Goal: Information Seeking & Learning: Learn about a topic

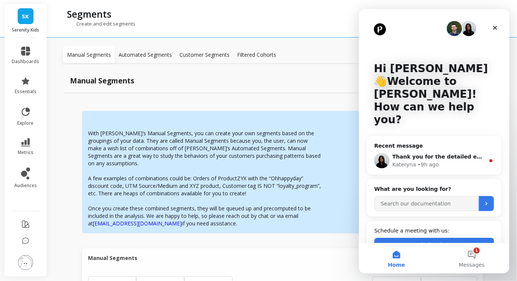
scroll to position [180, 0]
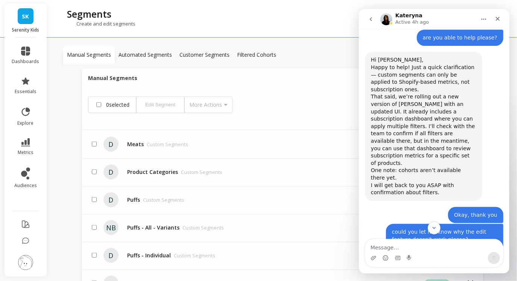
scroll to position [497, 0]
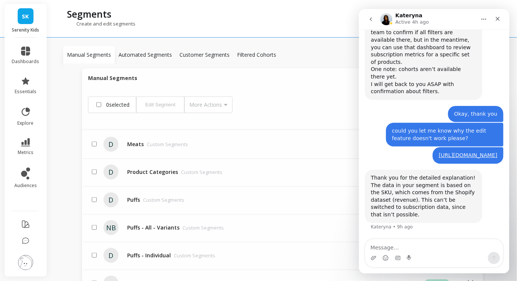
click at [27, 262] on img at bounding box center [25, 262] width 15 height 15
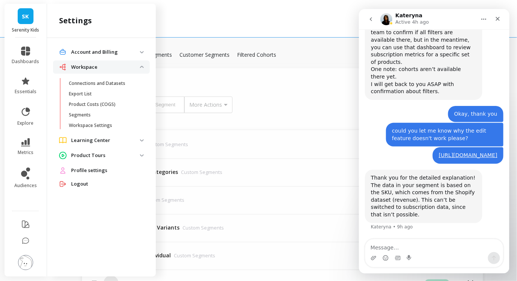
click at [27, 262] on img at bounding box center [25, 262] width 15 height 15
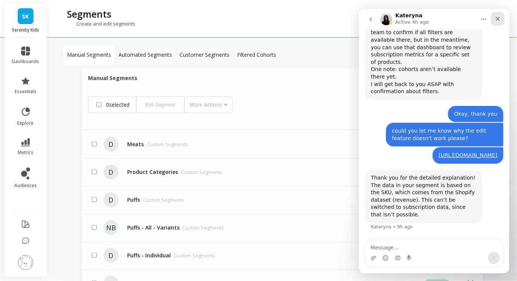
click at [497, 19] on icon "Close" at bounding box center [497, 18] width 6 height 6
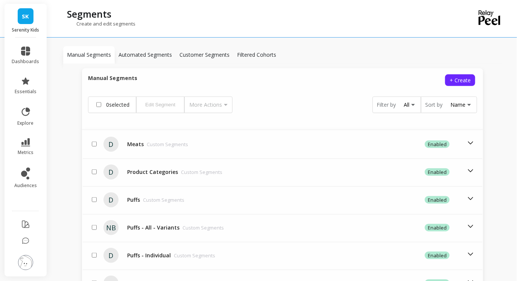
click at [27, 266] on img at bounding box center [25, 262] width 15 height 15
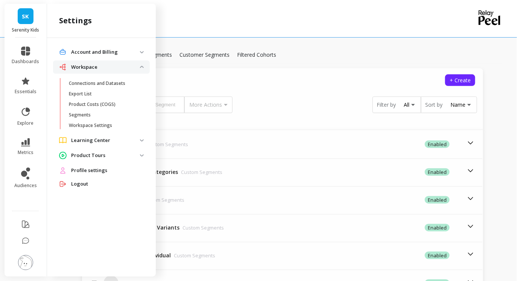
click at [99, 65] on p "Workspace" at bounding box center [105, 68] width 69 height 8
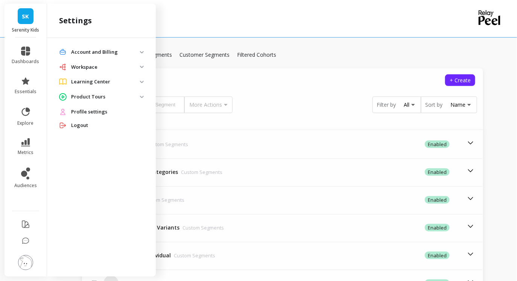
click at [132, 67] on p "Workspace" at bounding box center [105, 68] width 69 height 8
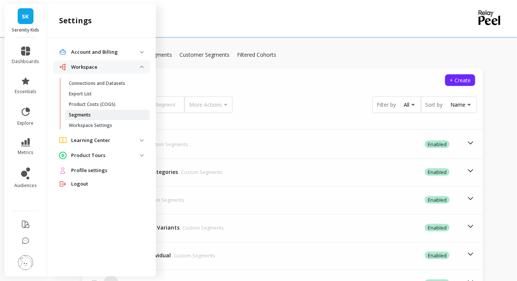
click at [98, 114] on span "Segments" at bounding box center [105, 115] width 72 height 6
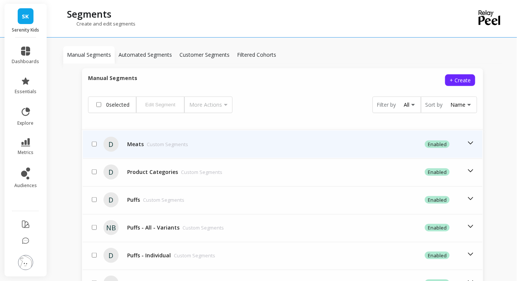
click at [306, 141] on div "Meats Custom Segments" at bounding box center [218, 145] width 188 height 8
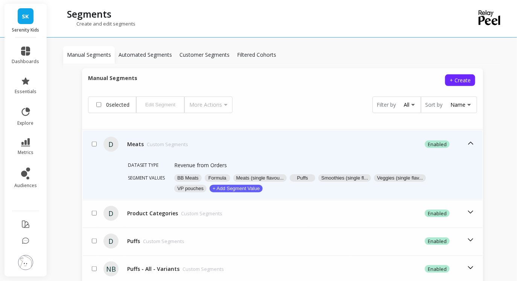
click at [94, 142] on input "checkbox" at bounding box center [94, 144] width 5 height 5
checkbox input "true"
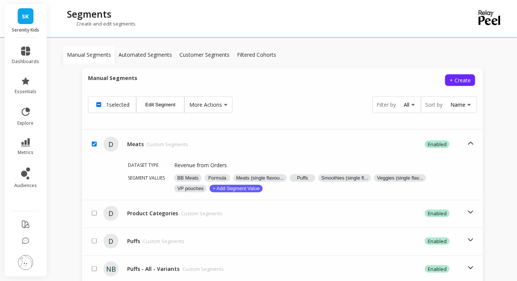
click at [163, 98] on button "Edit Segment" at bounding box center [160, 105] width 48 height 17
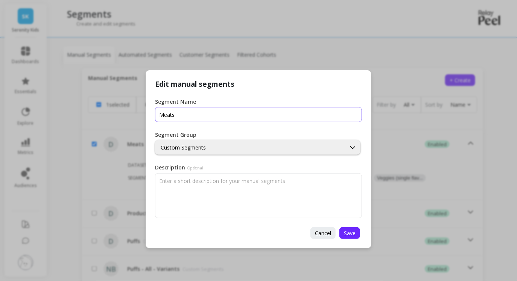
click at [182, 115] on input "Segment Name" at bounding box center [258, 114] width 207 height 15
type input "Product Categories"
click at [206, 145] on div "Custom Segments" at bounding box center [251, 147] width 180 height 7
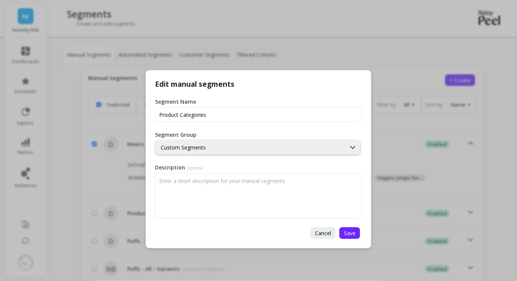
click at [206, 135] on div "Segment Group Custom Segments" at bounding box center [258, 143] width 207 height 24
drag, startPoint x: 153, startPoint y: 136, endPoint x: 201, endPoint y: 137, distance: 48.1
click at [201, 137] on div "Edit manual segments Segment Name Segment Group Custom Segments Description Opt…" at bounding box center [258, 159] width 226 height 178
click at [200, 135] on div "Segment Group Custom Segments" at bounding box center [258, 143] width 207 height 24
click at [201, 147] on div "Custom Segments" at bounding box center [251, 147] width 180 height 7
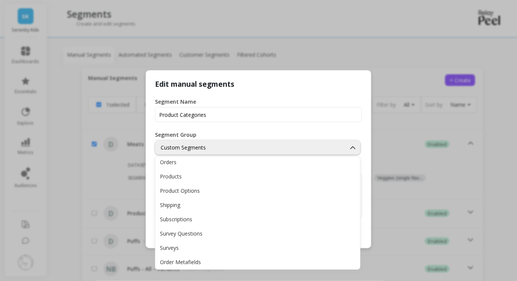
scroll to position [149, 0]
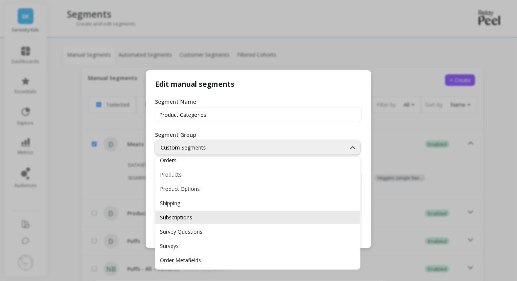
click at [197, 219] on div "Subscriptions" at bounding box center [257, 217] width 195 height 7
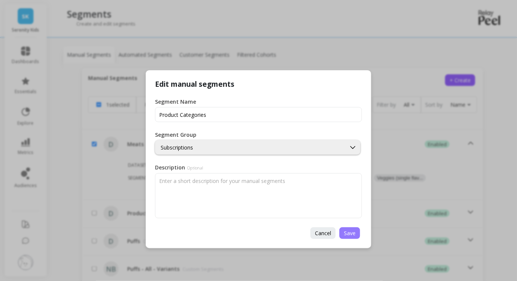
click at [353, 235] on span "Save" at bounding box center [350, 233] width 12 height 7
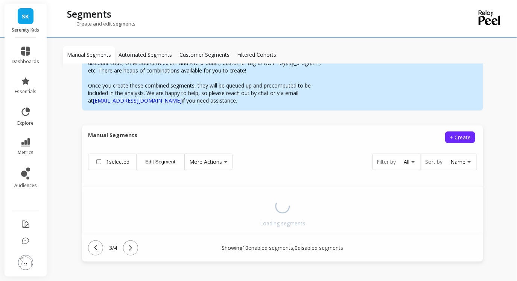
scroll to position [180, 0]
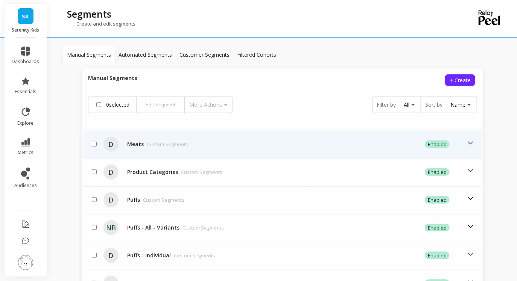
click at [175, 141] on p "Custom Segments" at bounding box center [167, 145] width 41 height 8
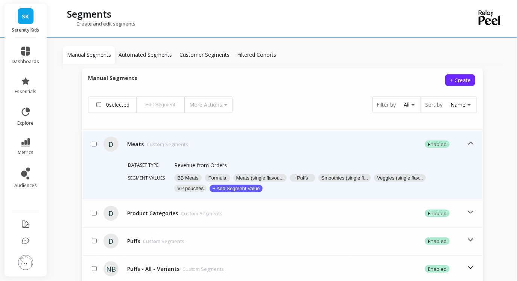
drag, startPoint x: 191, startPoint y: 137, endPoint x: 200, endPoint y: 138, distance: 8.3
click at [200, 141] on div "Meats Custom Segments" at bounding box center [218, 145] width 188 height 8
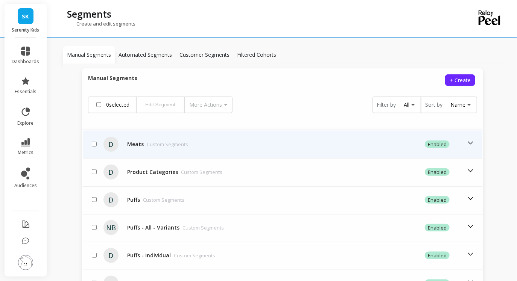
click at [95, 142] on input "checkbox" at bounding box center [94, 144] width 5 height 5
checkbox input "true"
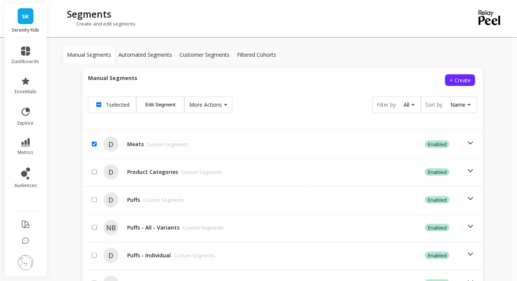
click at [153, 103] on button "Edit Segment" at bounding box center [160, 105] width 48 height 17
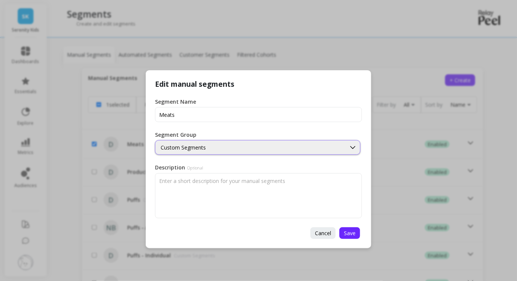
click at [212, 149] on div "Custom Segments" at bounding box center [251, 147] width 180 height 7
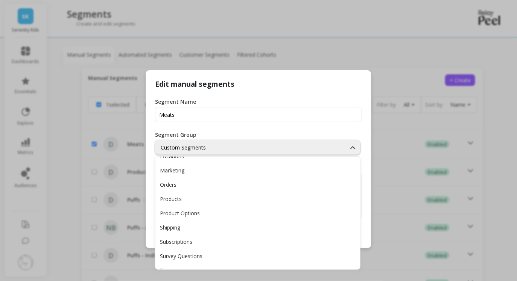
scroll to position [125, 0]
click at [273, 97] on div "Segment Name Segment Group Locations, 9 of 18. 18 results available. Use Up and…" at bounding box center [258, 153] width 207 height 129
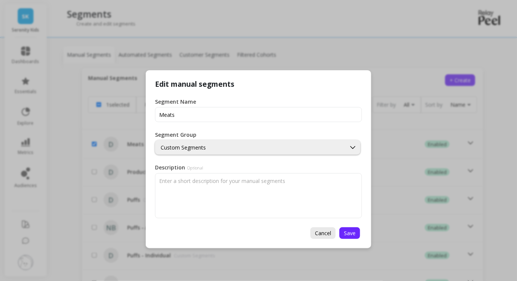
click at [326, 235] on span "Cancel" at bounding box center [323, 233] width 16 height 7
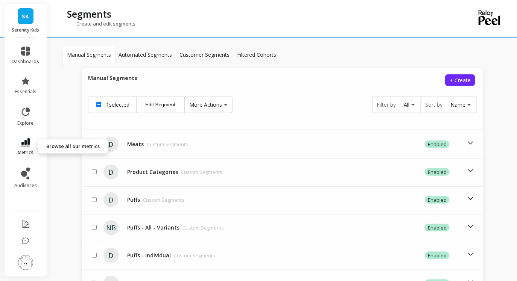
click at [25, 146] on icon at bounding box center [25, 142] width 9 height 8
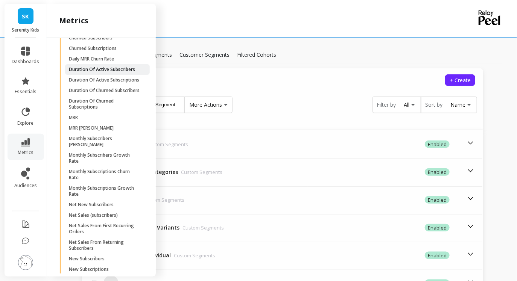
scroll to position [315, 0]
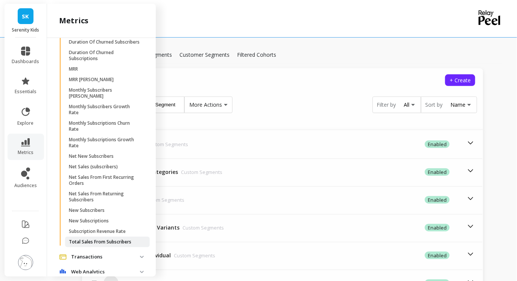
click at [114, 242] on p "Total Sales From Subscribers" at bounding box center [100, 242] width 62 height 6
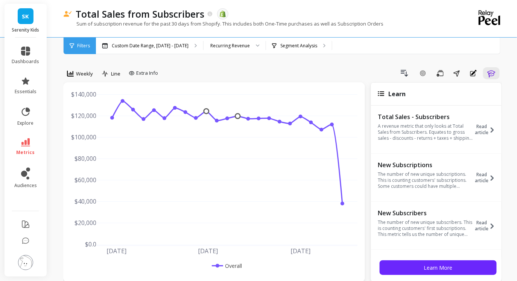
click at [85, 43] on span "Filters" at bounding box center [83, 46] width 13 height 6
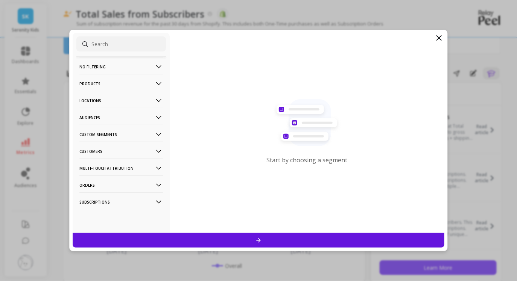
click at [106, 133] on p "Custom Segments" at bounding box center [120, 134] width 83 height 19
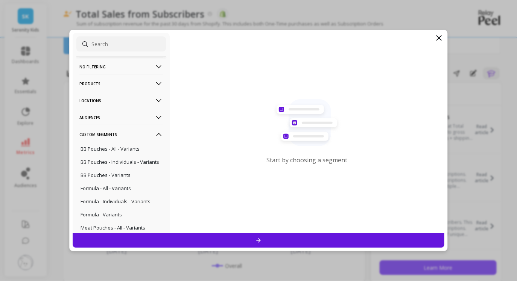
click at [155, 133] on Segments-icon at bounding box center [159, 134] width 8 height 8
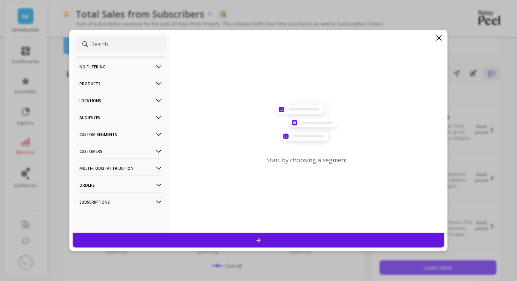
click at [438, 39] on icon at bounding box center [438, 37] width 9 height 9
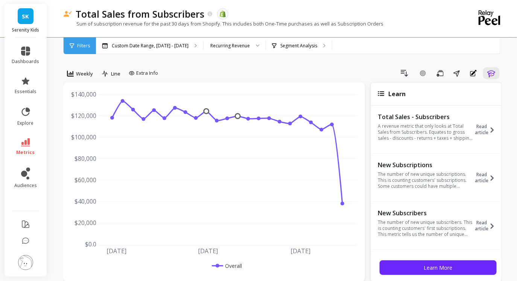
click at [27, 263] on img at bounding box center [25, 262] width 15 height 15
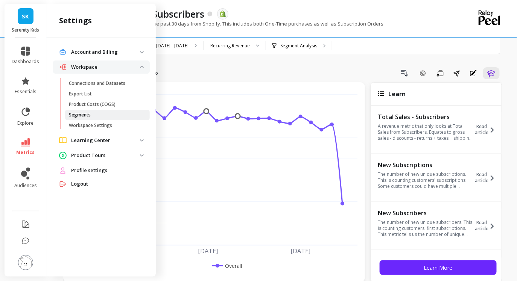
click at [85, 116] on p "Segments" at bounding box center [80, 115] width 22 height 6
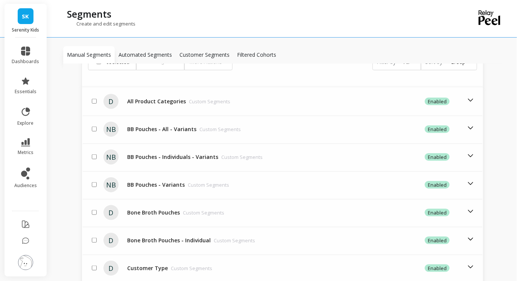
scroll to position [223, 0]
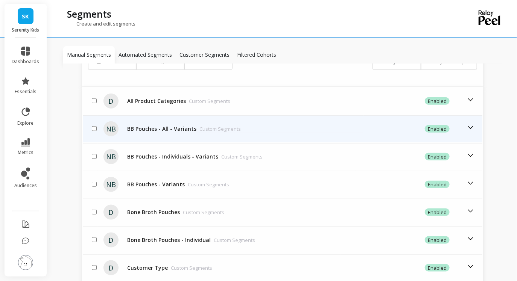
click at [140, 125] on div "BB Pouches - All - Variants Custom Segments" at bounding box center [184, 129] width 114 height 8
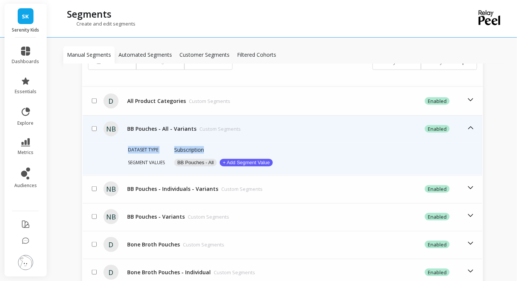
drag, startPoint x: 126, startPoint y: 141, endPoint x: 206, endPoint y: 142, distance: 79.3
click at [206, 143] on div "Dataset type Subscription Segment values BB Pouches - All + Add Segment Value" at bounding box center [282, 158] width 399 height 32
click at [210, 146] on div "Subscription" at bounding box center [306, 152] width 265 height 13
drag, startPoint x: 195, startPoint y: 122, endPoint x: 173, endPoint y: 121, distance: 22.2
click at [173, 125] on div "BB Pouches - All - Variants Custom Segments" at bounding box center [184, 129] width 114 height 8
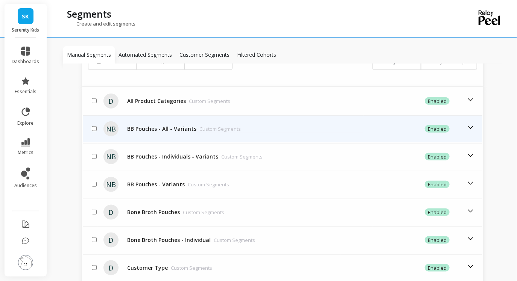
click at [187, 125] on div "BB Pouches - All - Variants Custom Segments" at bounding box center [184, 129] width 114 height 8
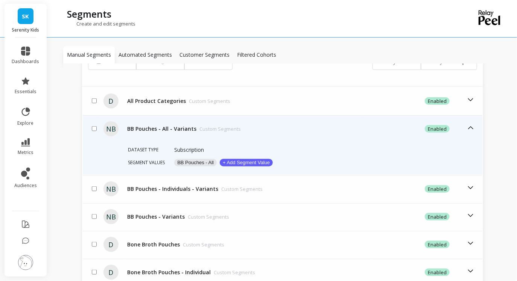
click at [123, 142] on div "Dataset type Subscription Segment values BB Pouches - All + Add Segment Value" at bounding box center [282, 158] width 399 height 32
drag, startPoint x: 126, startPoint y: 143, endPoint x: 207, endPoint y: 142, distance: 81.6
click at [207, 142] on div "Dataset type Subscription Segment values BB Pouches - All + Add Segment Value" at bounding box center [282, 158] width 399 height 32
click at [207, 146] on div "Subscription" at bounding box center [306, 152] width 265 height 13
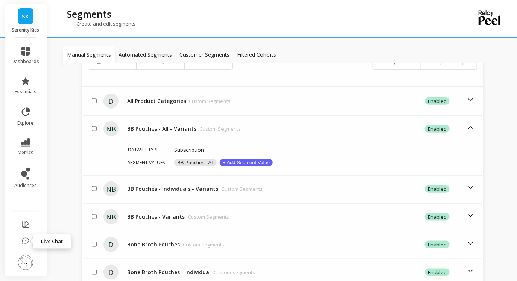
click at [26, 235] on button at bounding box center [26, 242] width 8 height 16
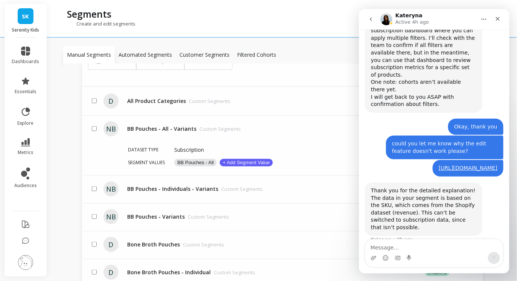
scroll to position [497, 0]
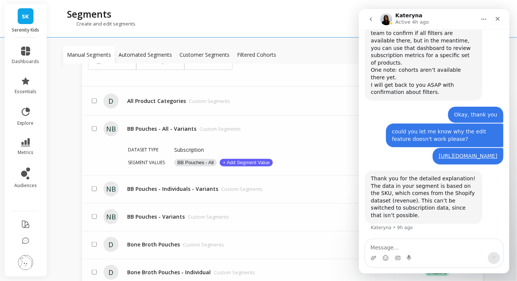
drag, startPoint x: 461, startPoint y: 193, endPoint x: 475, endPoint y: 194, distance: 14.3
click at [475, 194] on div "Thank you for the detailed explanation! The data in your segment is based on th…" at bounding box center [422, 197] width 105 height 44
drag, startPoint x: 475, startPoint y: 194, endPoint x: 458, endPoint y: 194, distance: 16.5
click at [458, 194] on div "Thank you for the detailed explanation! The data in your segment is based on th…" at bounding box center [422, 197] width 105 height 44
drag, startPoint x: 465, startPoint y: 202, endPoint x: 424, endPoint y: 202, distance: 40.6
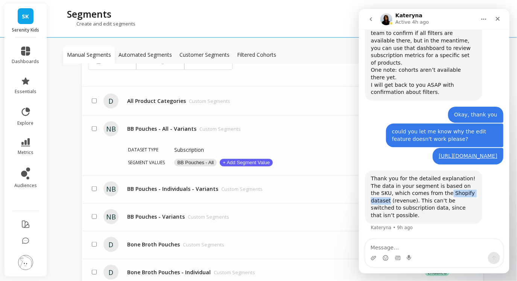
click at [424, 202] on div "Thank you for the detailed explanation! The data in your segment is based on th…" at bounding box center [422, 197] width 105 height 44
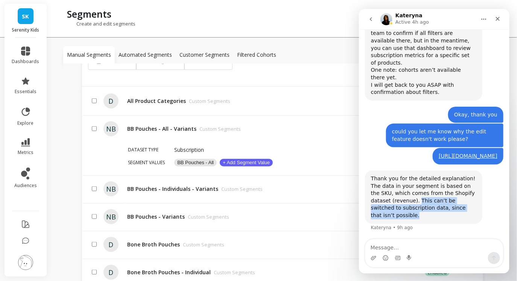
drag, startPoint x: 398, startPoint y: 209, endPoint x: 473, endPoint y: 218, distance: 76.2
click at [473, 218] on div "Thank you for the detailed explanation! The data in your segment is based on th…" at bounding box center [422, 197] width 105 height 44
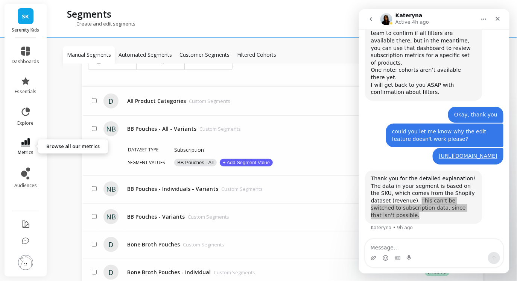
click at [23, 145] on icon at bounding box center [25, 142] width 9 height 8
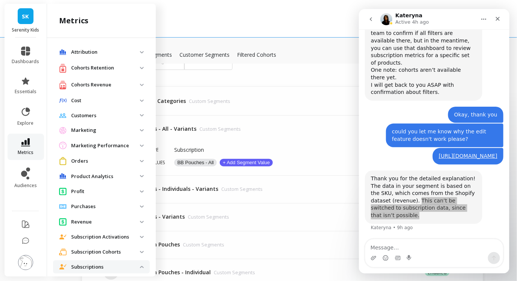
scroll to position [315, 0]
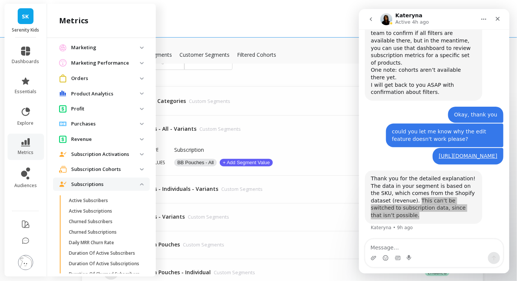
click at [123, 189] on span "Subscriptions" at bounding box center [101, 185] width 97 height 14
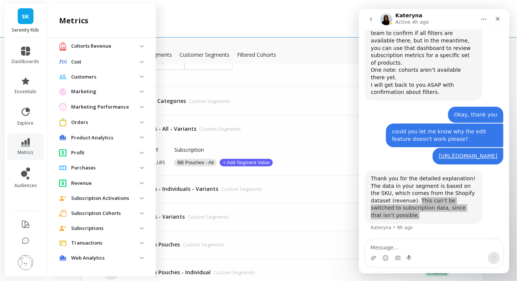
scroll to position [38, 0]
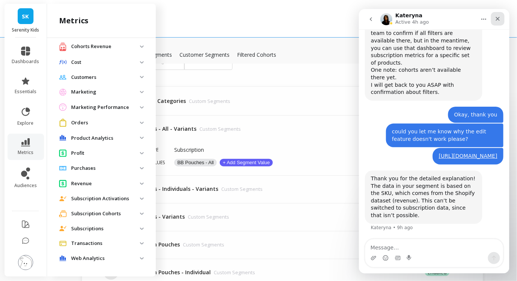
click at [499, 18] on icon "Close" at bounding box center [497, 18] width 6 height 6
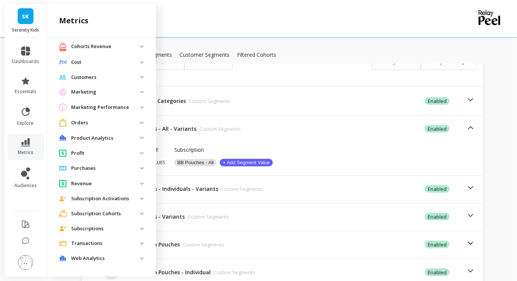
click at [112, 185] on p "Revenue" at bounding box center [105, 184] width 69 height 8
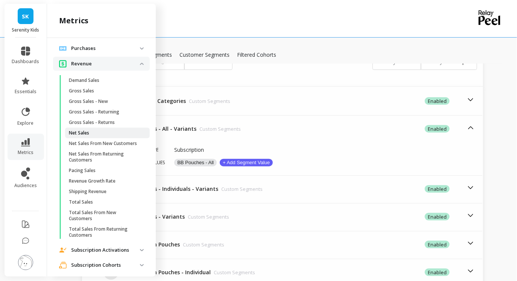
scroll to position [159, 0]
click at [91, 203] on p "Total Sales" at bounding box center [81, 202] width 24 height 6
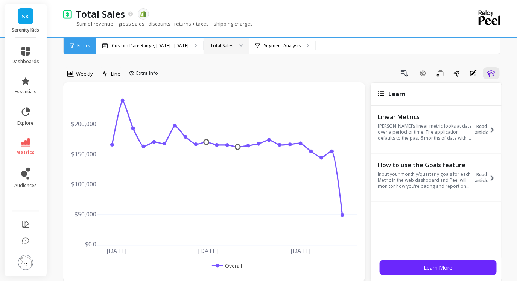
click at [234, 45] on div at bounding box center [238, 46] width 9 height 17
click at [270, 71] on div "Drill Down Add Goal Save Share Annotations Learn" at bounding box center [331, 73] width 341 height 12
click at [76, 44] on div "Filters" at bounding box center [80, 46] width 32 height 17
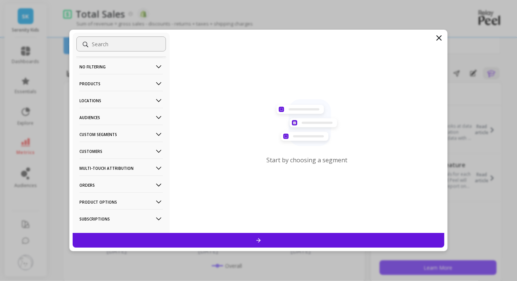
scroll to position [12, 0]
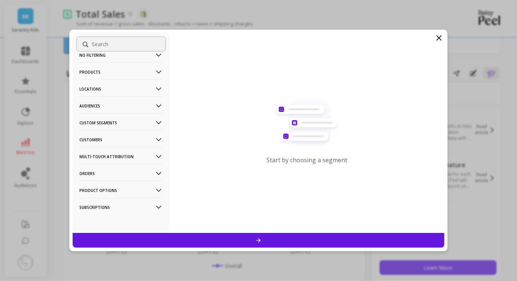
click at [106, 202] on p "Subscriptions" at bounding box center [120, 207] width 83 height 19
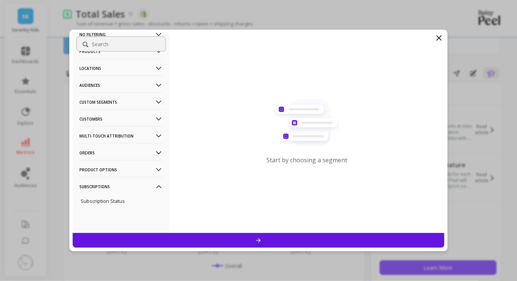
click at [114, 118] on p "Customers" at bounding box center [120, 118] width 83 height 19
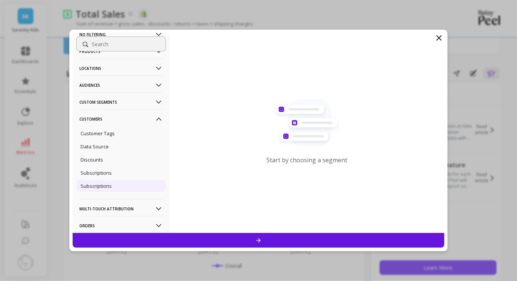
click at [101, 185] on p "Subscriptions" at bounding box center [95, 186] width 31 height 7
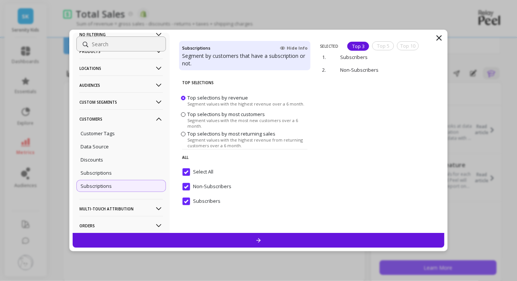
click at [188, 183] on input "Non-Subscribers" at bounding box center [206, 187] width 49 height 8
click at [215, 242] on div at bounding box center [258, 240] width 371 height 15
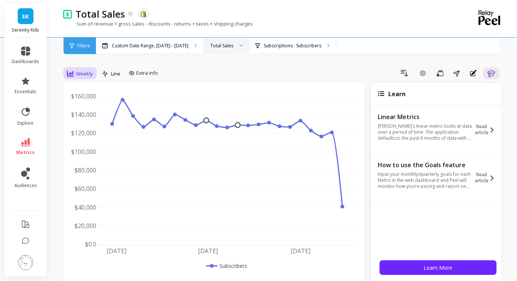
click at [80, 79] on div "Weekly" at bounding box center [80, 73] width 30 height 13
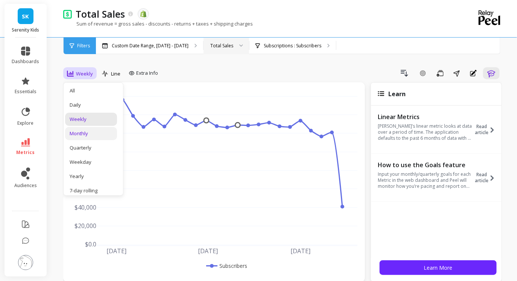
click at [94, 131] on div "Monthly" at bounding box center [91, 133] width 43 height 7
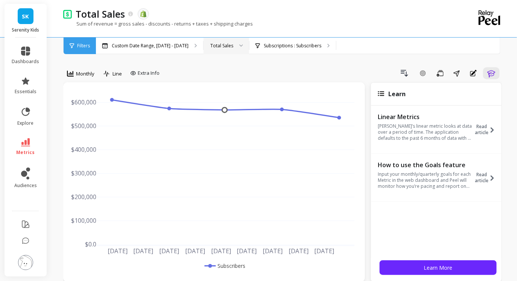
click at [78, 47] on span "Filters" at bounding box center [83, 46] width 13 height 6
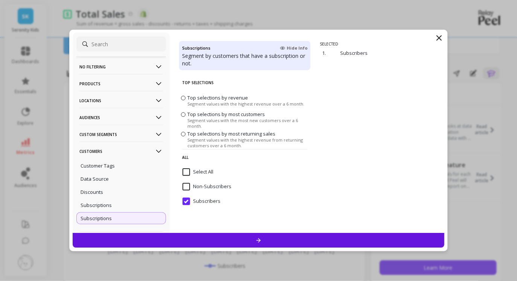
click at [113, 135] on p "Custom Segments" at bounding box center [120, 134] width 83 height 19
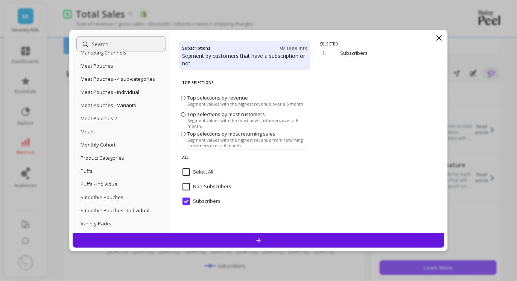
scroll to position [176, 0]
click at [107, 134] on div "Meats" at bounding box center [120, 131] width 89 height 12
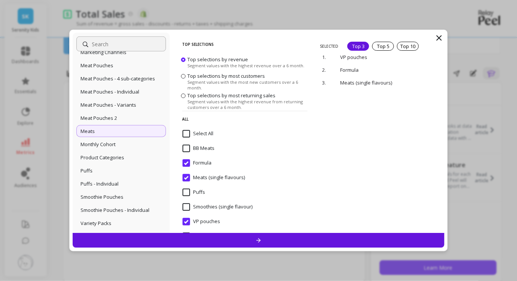
click at [185, 133] on input "Select All" at bounding box center [197, 134] width 31 height 8
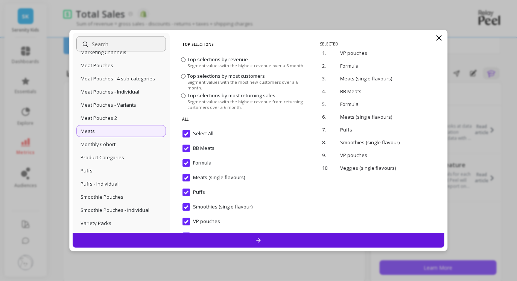
click at [229, 240] on div at bounding box center [258, 240] width 371 height 15
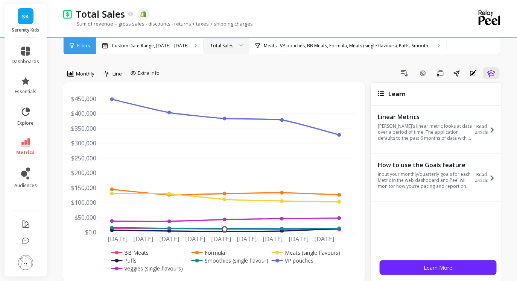
click at [224, 46] on div "Total Sales" at bounding box center [221, 45] width 23 height 7
click at [222, 96] on div "Returning Sales" at bounding box center [226, 95] width 36 height 7
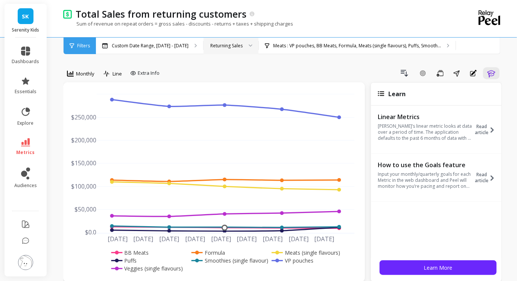
click at [82, 48] on span "Filters" at bounding box center [83, 46] width 13 height 6
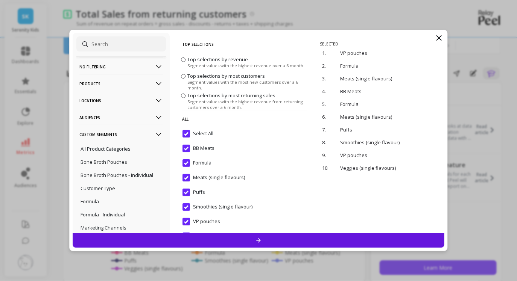
click at [159, 133] on Segments-icon at bounding box center [159, 134] width 8 height 8
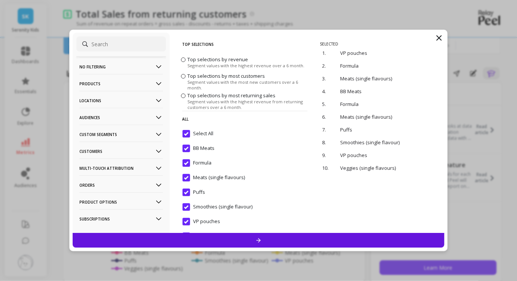
click at [438, 38] on icon at bounding box center [438, 38] width 5 height 5
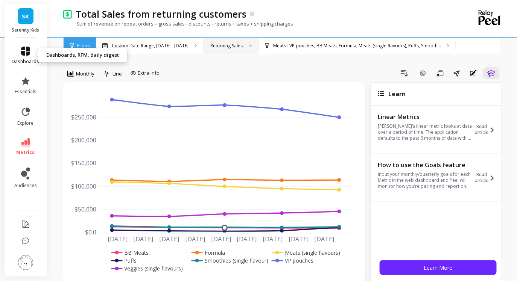
click at [21, 53] on icon at bounding box center [25, 51] width 9 height 9
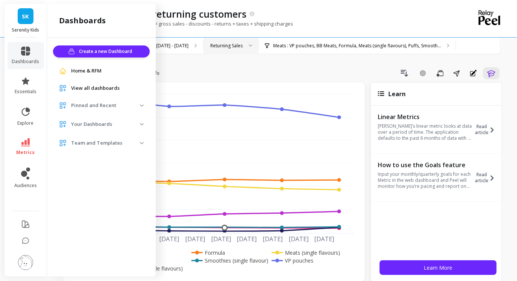
click at [87, 89] on span "View all dashboards" at bounding box center [95, 89] width 48 height 8
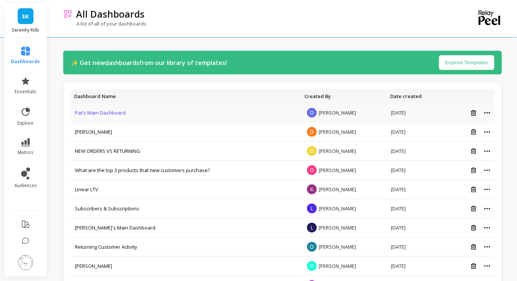
click at [109, 114] on link "Pat's Main Dashboard" at bounding box center [100, 112] width 51 height 7
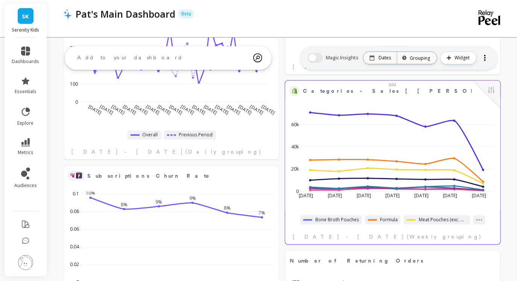
scroll to position [423, 0]
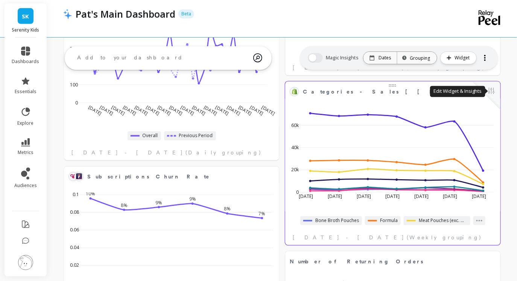
click at [492, 91] on button at bounding box center [490, 91] width 9 height 11
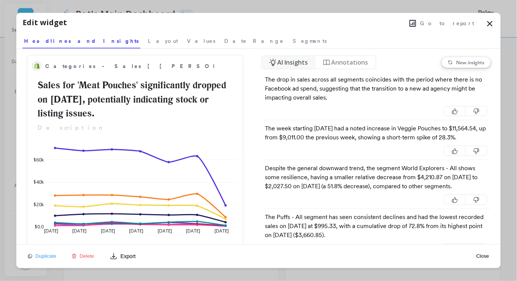
click at [458, 23] on span "Go to report" at bounding box center [447, 24] width 54 height 8
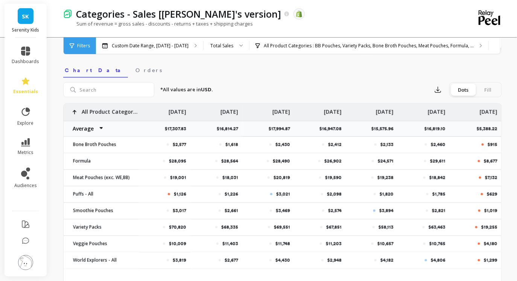
scroll to position [236, 0]
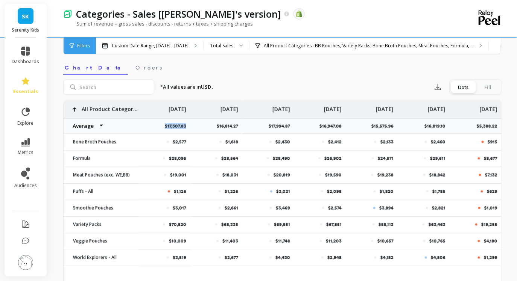
drag, startPoint x: 189, startPoint y: 127, endPoint x: 162, endPoint y: 127, distance: 26.7
click at [162, 127] on div "$17,307.83" at bounding box center [165, 126] width 52 height 16
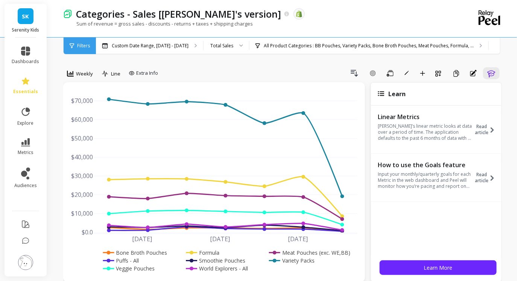
scroll to position [0, 0]
click at [79, 47] on span "Filters" at bounding box center [83, 46] width 13 height 6
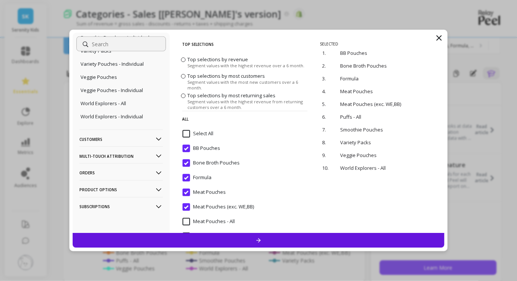
scroll to position [355, 0]
click at [133, 140] on p "Customers" at bounding box center [120, 139] width 83 height 19
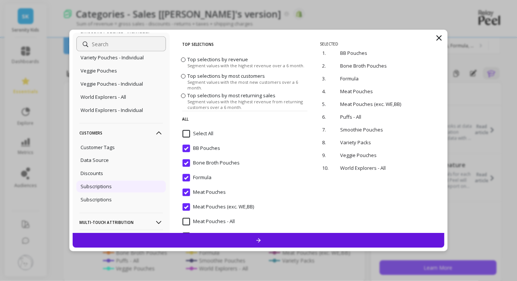
click at [109, 190] on p "Subscriptions" at bounding box center [95, 186] width 31 height 7
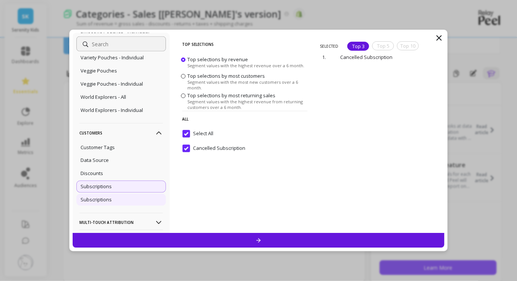
click at [113, 206] on div "Subscriptions" at bounding box center [120, 200] width 89 height 12
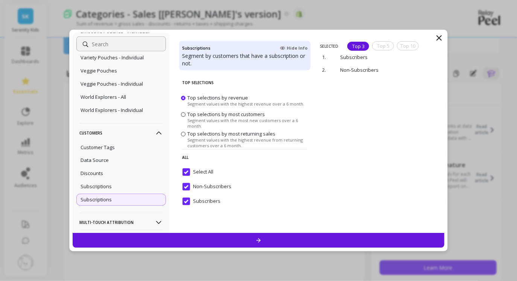
click at [186, 185] on input "Non-Subscribers" at bounding box center [206, 187] width 49 height 8
click at [208, 238] on div at bounding box center [258, 240] width 371 height 15
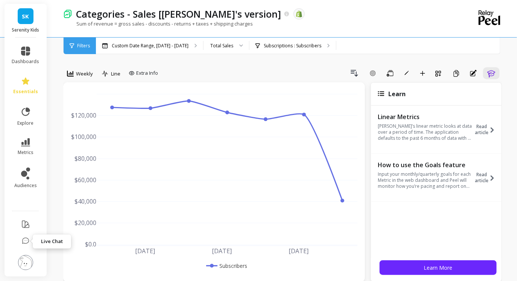
click at [21, 245] on li at bounding box center [26, 242] width 42 height 16
click at [27, 242] on icon at bounding box center [26, 242] width 8 height 8
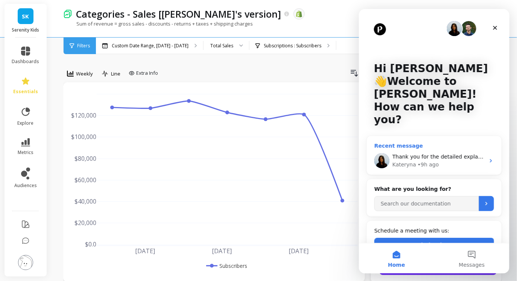
click at [440, 147] on div "Thank you for the detailed explanation! The data in your segment is based on th…" at bounding box center [433, 161] width 135 height 28
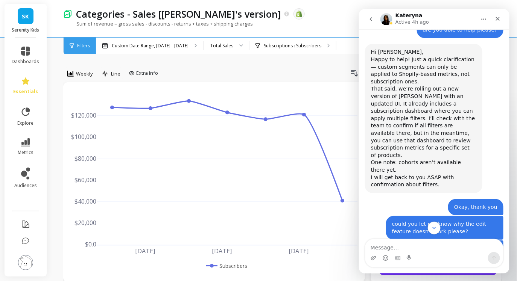
scroll to position [401, 0]
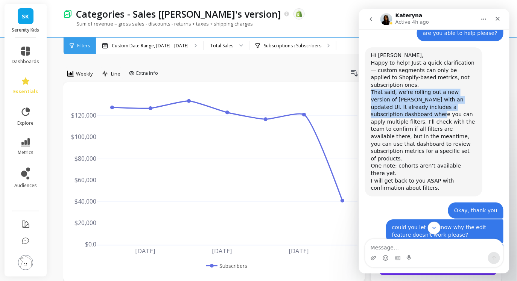
drag, startPoint x: 372, startPoint y: 100, endPoint x: 473, endPoint y: 112, distance: 101.5
click at [473, 112] on div "That said, we’re rolling out a new version of Peel with an updated UI. It alrea…" at bounding box center [422, 125] width 105 height 74
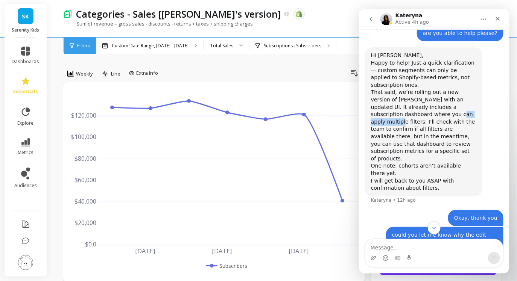
drag, startPoint x: 386, startPoint y: 124, endPoint x: 419, endPoint y: 123, distance: 32.7
click at [419, 123] on div "That said, we’re rolling out a new version of Peel with an updated UI. It alrea…" at bounding box center [422, 125] width 105 height 74
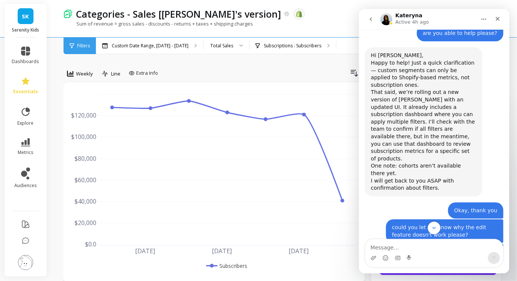
drag, startPoint x: 371, startPoint y: 173, endPoint x: 441, endPoint y: 174, distance: 70.3
click at [442, 177] on div "I will get back to you ASAP with confirmation about filters." at bounding box center [422, 184] width 105 height 15
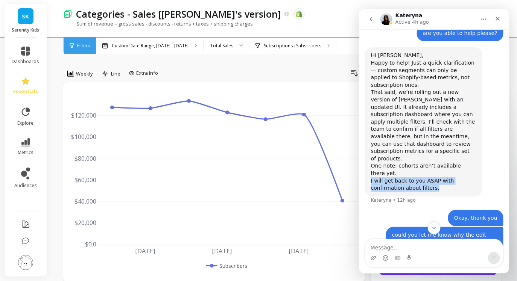
drag, startPoint x: 438, startPoint y: 179, endPoint x: 366, endPoint y: 174, distance: 72.4
click at [366, 174] on div "Hi Danica, Happy to help! Just a quick clarification — custom segments can only…" at bounding box center [422, 121] width 117 height 149
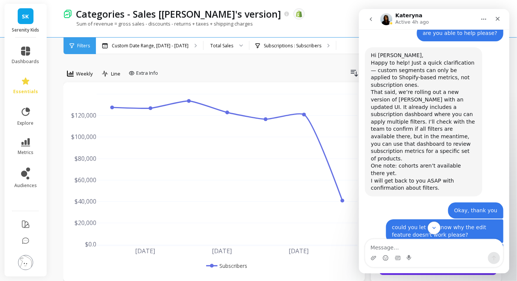
click at [413, 150] on div "That said, we’re rolling out a new version of Peel with an updated UI. It alrea…" at bounding box center [422, 125] width 105 height 74
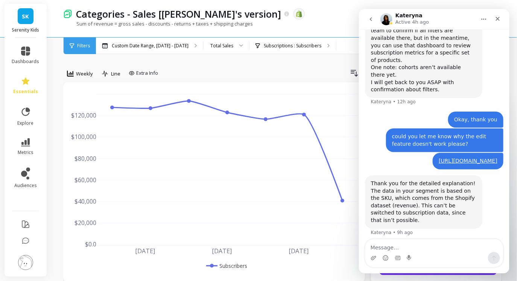
scroll to position [505, 0]
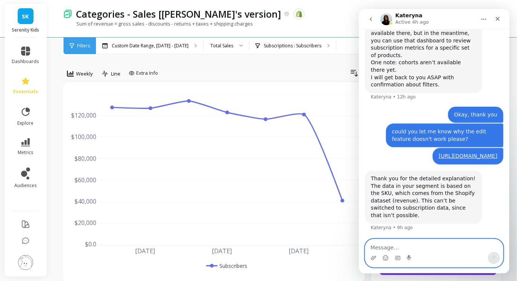
click at [401, 243] on textarea "Message…" at bounding box center [434, 245] width 138 height 13
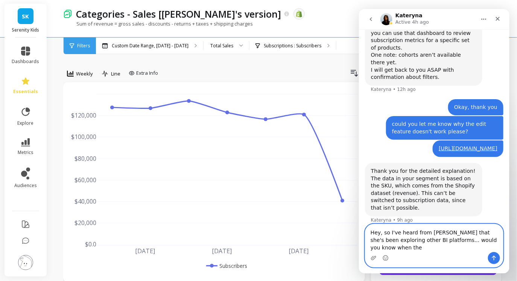
scroll to position [520, 0]
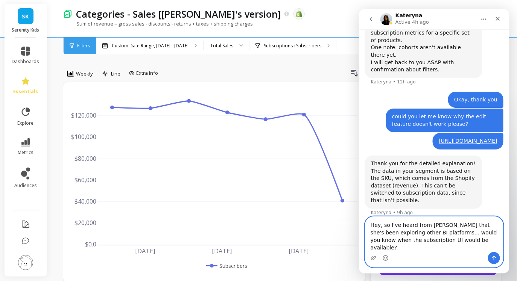
type textarea "Hey, so I've heard from Dawn that she's been exploring other BI platforms... wo…"
click at [492, 258] on icon "Send a message…" at bounding box center [493, 258] width 6 height 6
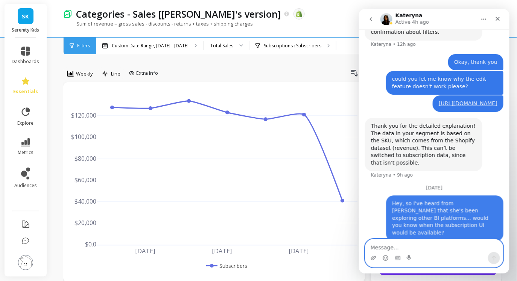
scroll to position [559, 0]
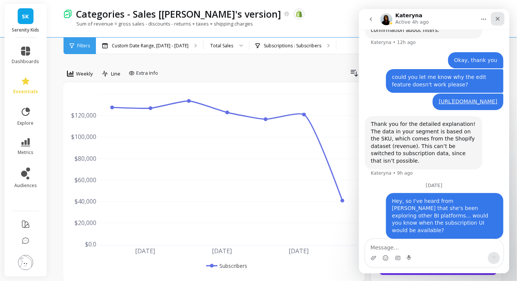
click at [497, 20] on icon "Close" at bounding box center [497, 18] width 6 height 6
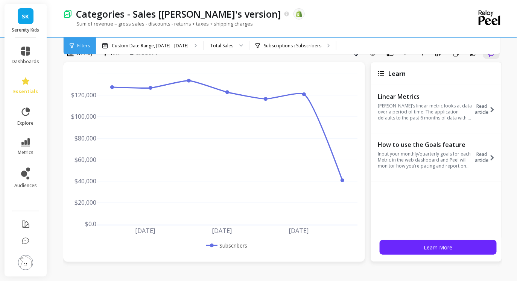
scroll to position [0, 0]
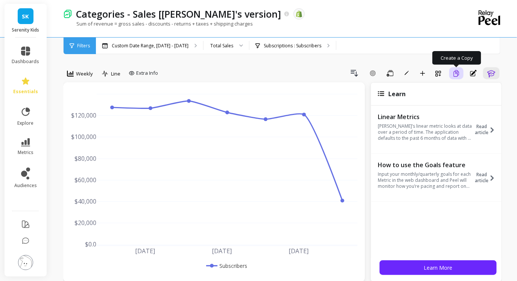
click at [456, 75] on icon "button" at bounding box center [456, 73] width 7 height 7
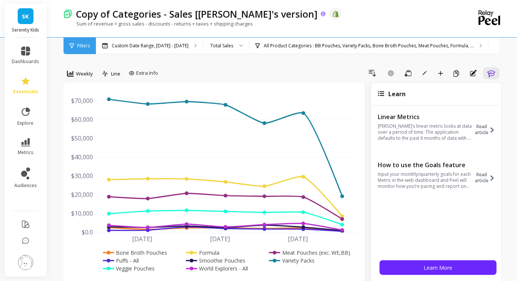
click at [251, 15] on p "Copy of Categories - Sales [Pat's version]" at bounding box center [196, 14] width 241 height 13
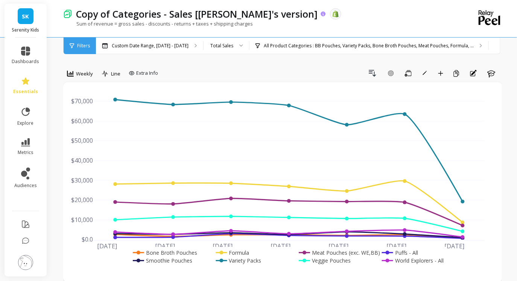
click at [251, 15] on p "Copy of Categories - Sales [Pat's version]" at bounding box center [196, 14] width 241 height 13
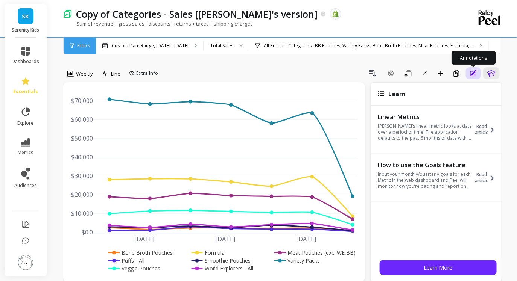
click at [473, 73] on icon "button" at bounding box center [473, 72] width 5 height 5
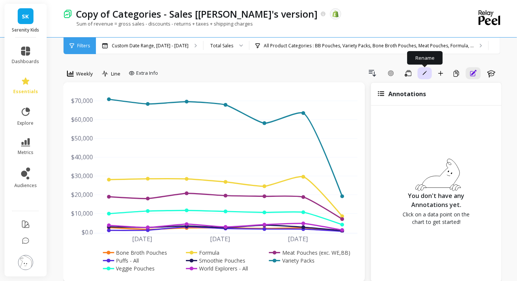
click at [426, 73] on icon "button" at bounding box center [424, 73] width 5 height 5
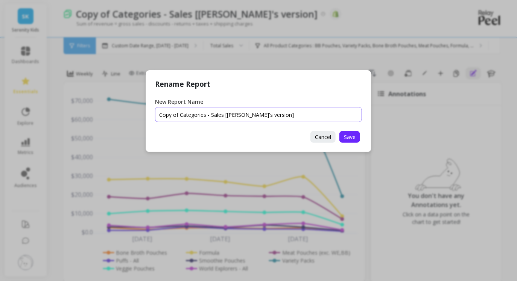
click at [180, 115] on input "New Report Name" at bounding box center [258, 114] width 207 height 15
type input "Finance/Amplifi Product Categories - Sales"
click at [354, 136] on span "Save" at bounding box center [350, 136] width 12 height 7
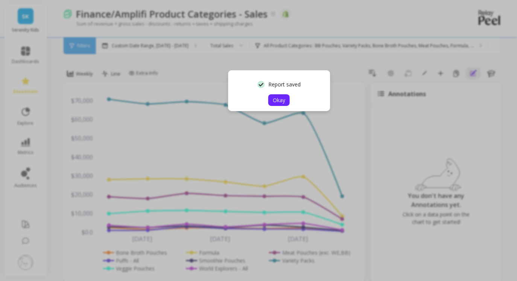
click at [283, 100] on span "Okay" at bounding box center [279, 100] width 12 height 7
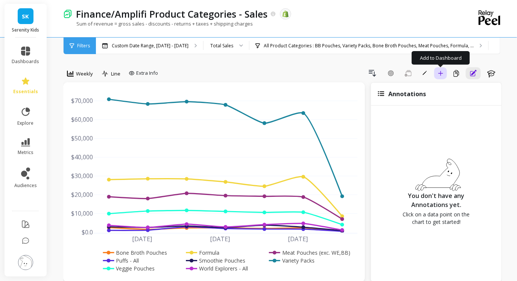
click at [439, 73] on icon "button" at bounding box center [440, 73] width 5 height 5
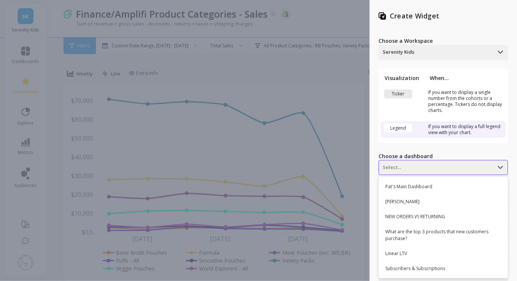
click at [423, 167] on div "Pat's Main Dashboard, 1 of 40. 40 results available. Use Up and Down to choose …" at bounding box center [442, 167] width 129 height 15
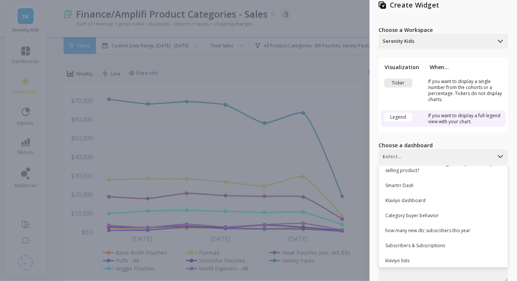
scroll to position [96, 0]
type input "daw"
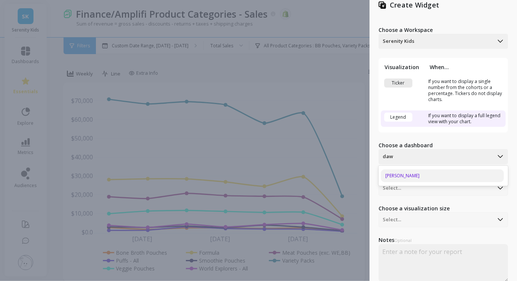
click at [409, 177] on div "[PERSON_NAME]" at bounding box center [441, 176] width 123 height 13
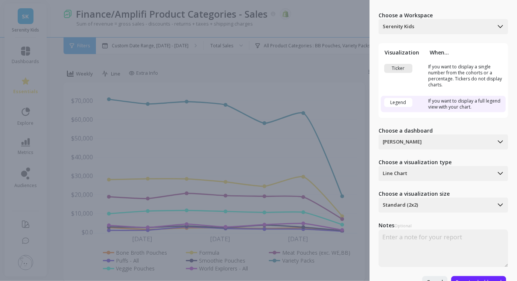
scroll to position [32, 0]
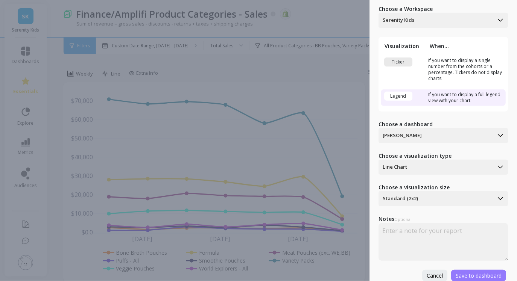
click at [469, 275] on span "Save to dashboard" at bounding box center [478, 275] width 46 height 7
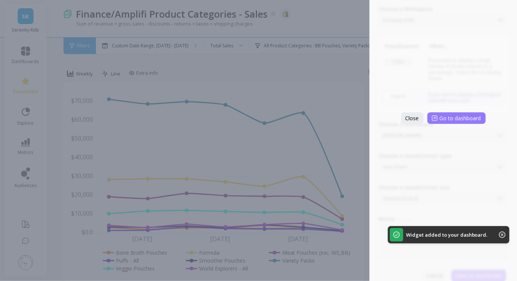
click at [456, 119] on span "Go to dashboard" at bounding box center [459, 118] width 41 height 7
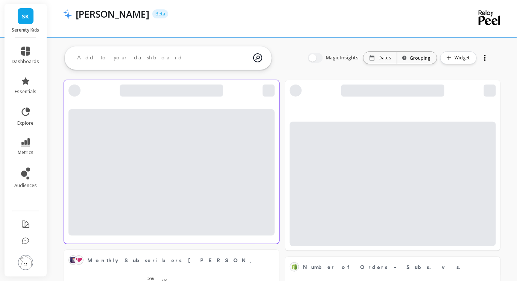
scroll to position [207, 310]
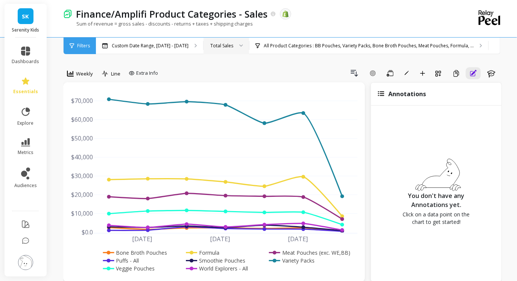
click at [231, 46] on div "Total Sales" at bounding box center [221, 45] width 23 height 7
click at [226, 92] on div "Returning Sales" at bounding box center [226, 95] width 36 height 7
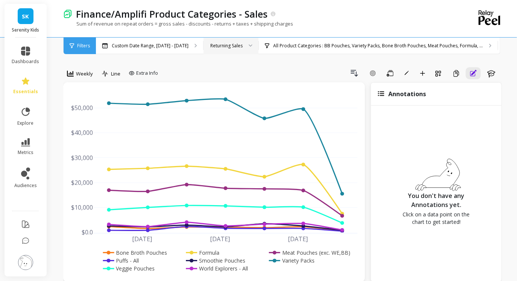
click at [184, 70] on div "Drill Down Add Goal Save Rename Add to Dashboard Create a Copy Annotations Learn" at bounding box center [331, 73] width 341 height 12
click at [78, 75] on span "Weekly" at bounding box center [84, 73] width 17 height 7
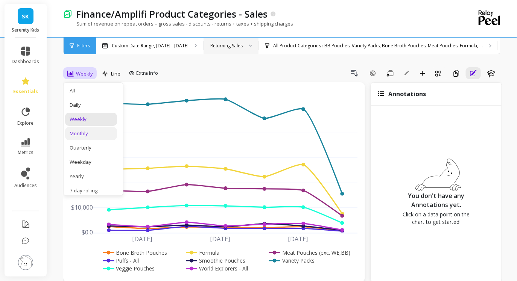
click at [92, 132] on div "Monthly" at bounding box center [91, 133] width 43 height 7
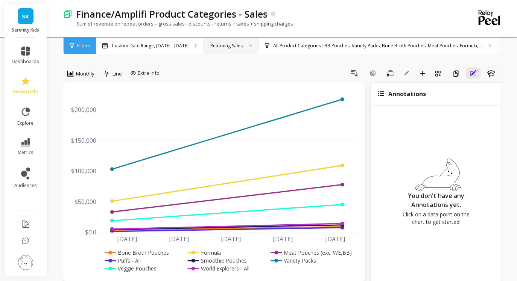
click at [231, 46] on div "Returning Sales" at bounding box center [226, 45] width 32 height 7
click at [305, 67] on div "Drill Down Add Goal Save Rename Add to Dashboard Create a Copy Annotations Learn" at bounding box center [331, 73] width 339 height 12
click at [153, 46] on p "Custom Date Range, Aug 18 - Sep 30" at bounding box center [150, 46] width 77 height 6
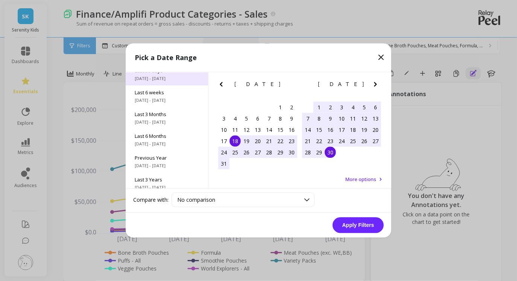
click at [153, 139] on span "Last 6 Months" at bounding box center [167, 136] width 64 height 7
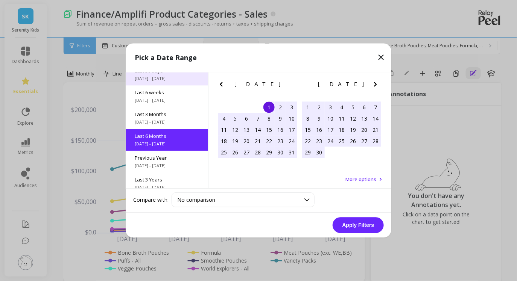
scroll to position [83, 0]
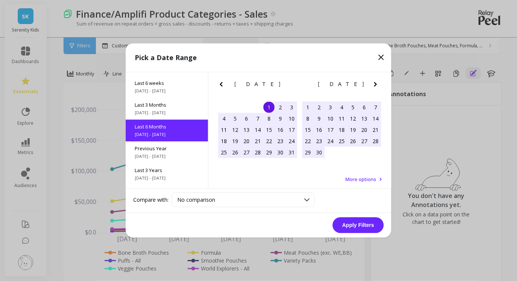
click at [354, 223] on button "Apply Filters" at bounding box center [357, 226] width 51 height 16
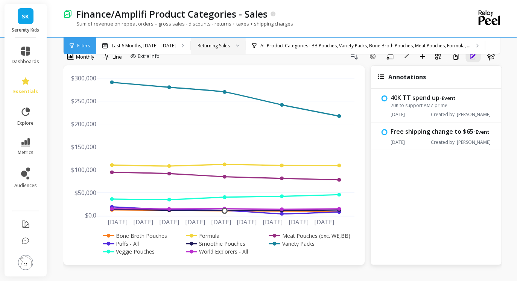
scroll to position [15, 0]
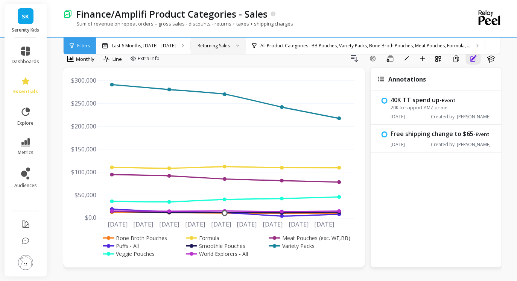
click at [224, 46] on div "Returning Sales" at bounding box center [213, 45] width 32 height 7
click at [218, 64] on div "Total Sales" at bounding box center [217, 66] width 45 height 7
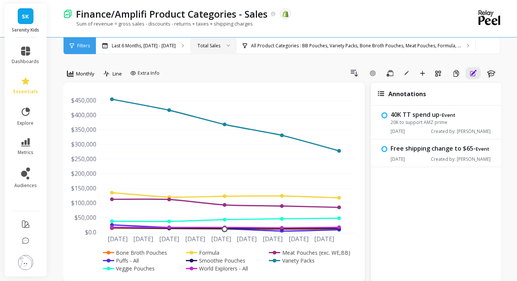
click at [252, 71] on div "Drill Down Add Goal Save Rename Add to Dashboard Create a Copy Annotations Learn" at bounding box center [331, 73] width 339 height 12
click at [242, 72] on div "Drill Down Add Goal Save Rename Add to Dashboard Create a Copy Annotations Learn" at bounding box center [331, 73] width 339 height 12
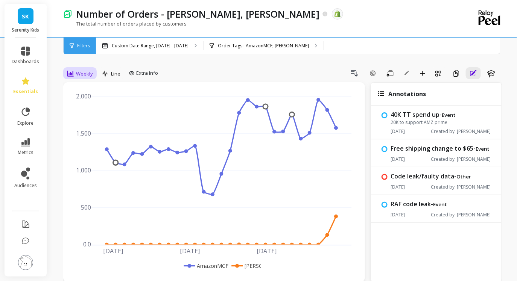
click at [83, 73] on span "Weekly" at bounding box center [84, 73] width 17 height 7
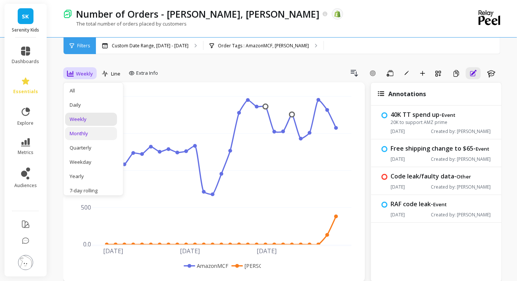
click at [88, 134] on div "Monthly" at bounding box center [91, 133] width 43 height 7
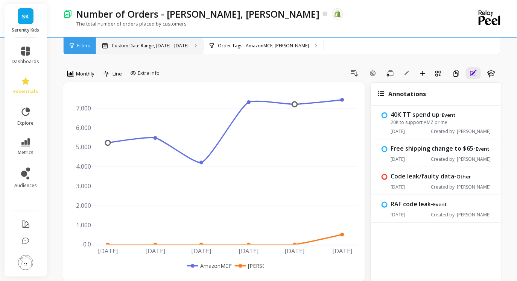
click at [172, 44] on p "Custom Date Range, [DATE] - [DATE]" at bounding box center [150, 46] width 77 height 6
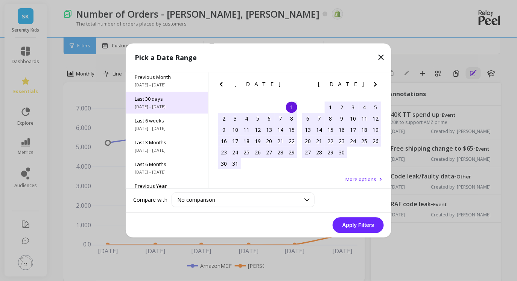
scroll to position [51, 0]
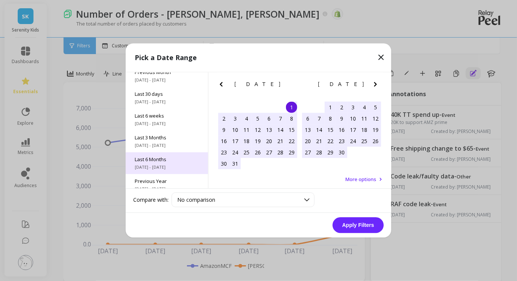
click at [154, 159] on span "Last 6 Months" at bounding box center [167, 159] width 64 height 7
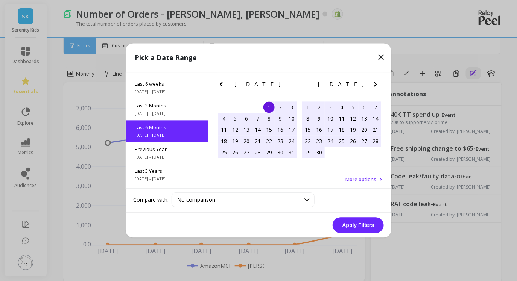
scroll to position [83, 0]
click at [358, 235] on div "Apply Filters" at bounding box center [258, 225] width 265 height 25
click at [358, 227] on button "Apply Filters" at bounding box center [357, 226] width 51 height 16
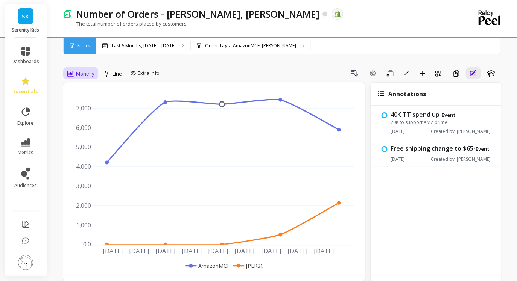
click at [80, 71] on span "Monthly" at bounding box center [85, 73] width 18 height 7
click at [81, 133] on div "Monthly" at bounding box center [91, 133] width 43 height 7
click at [393, 39] on div "Last 6 Months, May 1 - Oct 31 Order Tags : AmazonMCF, Taylor" at bounding box center [314, 46] width 436 height 17
click at [21, 145] on icon at bounding box center [25, 142] width 9 height 8
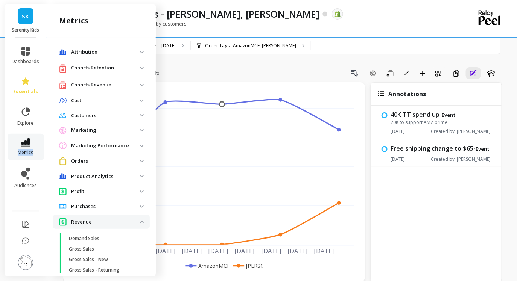
click at [21, 145] on icon at bounding box center [25, 142] width 9 height 8
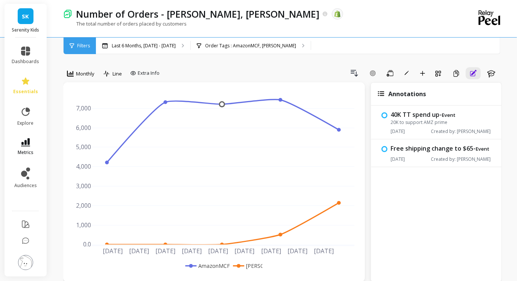
click at [27, 144] on icon at bounding box center [25, 142] width 9 height 8
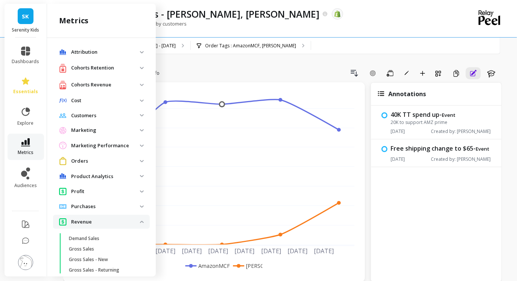
scroll to position [159, 0]
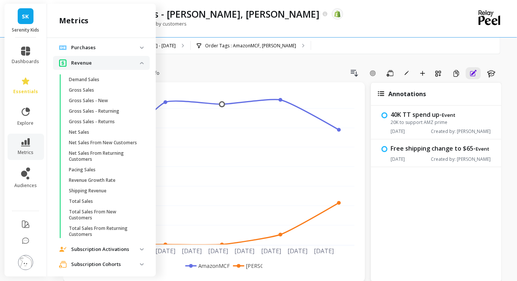
click at [134, 62] on p "Revenue" at bounding box center [105, 63] width 69 height 8
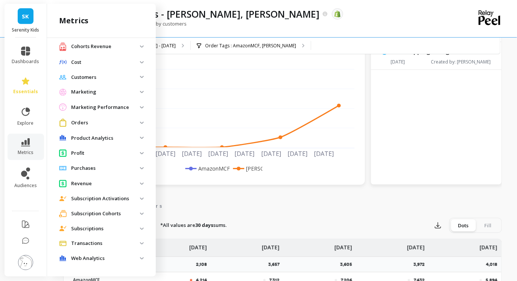
scroll to position [98, 0]
click at [101, 229] on p "Subscriptions" at bounding box center [105, 229] width 69 height 8
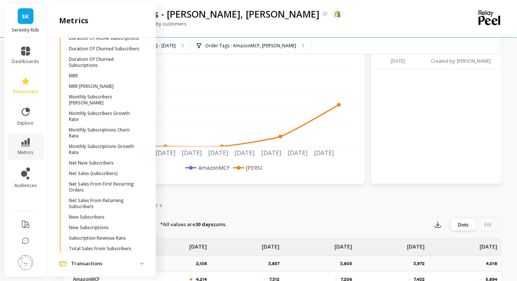
scroll to position [329, 0]
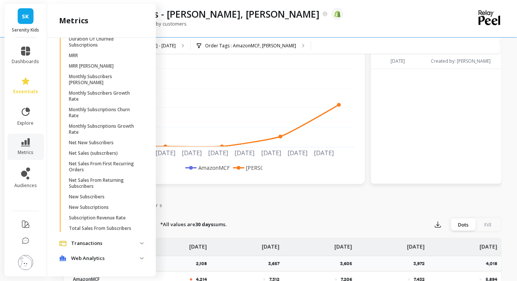
click at [101, 229] on p "Total Sales From Subscribers" at bounding box center [100, 229] width 62 height 6
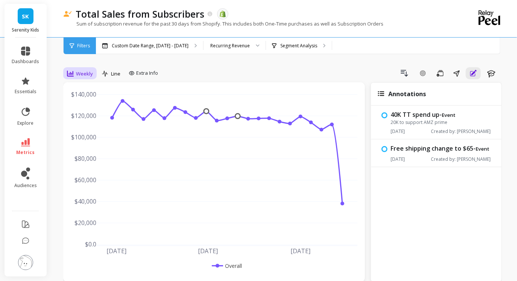
click at [82, 77] on span "Weekly" at bounding box center [84, 73] width 17 height 7
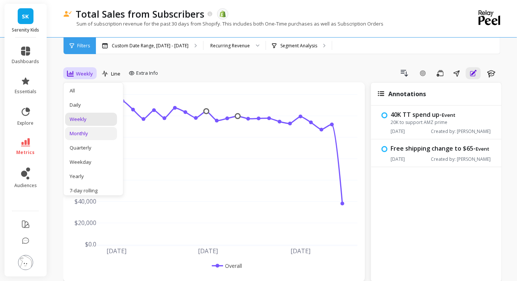
click at [91, 132] on div "Monthly" at bounding box center [91, 133] width 43 height 7
